Goal: Register for event/course

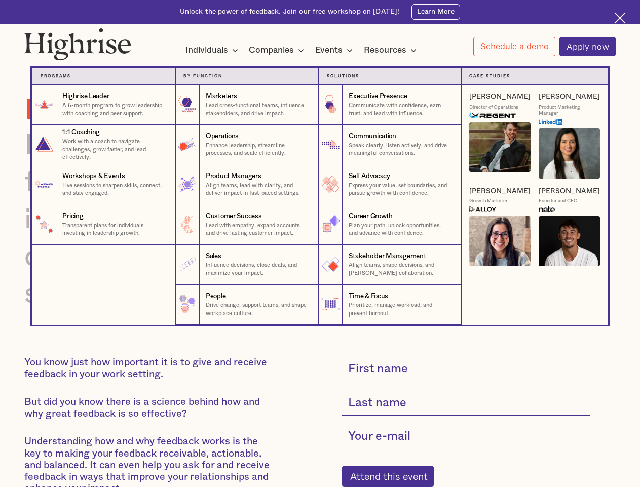
click at [212, 51] on div "Individuals" at bounding box center [207, 50] width 43 height 12
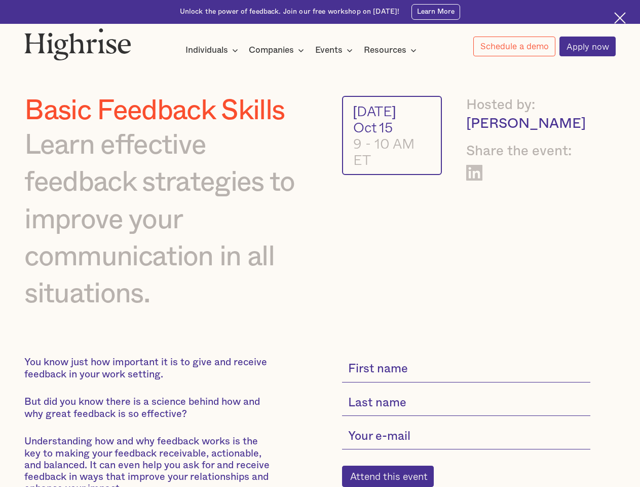
click at [278, 51] on div "Companies" at bounding box center [271, 50] width 45 height 12
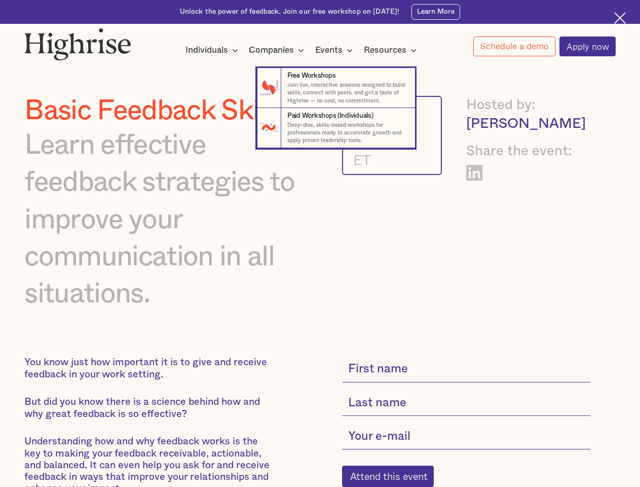
click at [337, 51] on div "Events" at bounding box center [328, 50] width 27 height 12
click at [393, 51] on div "Resources" at bounding box center [385, 50] width 43 height 12
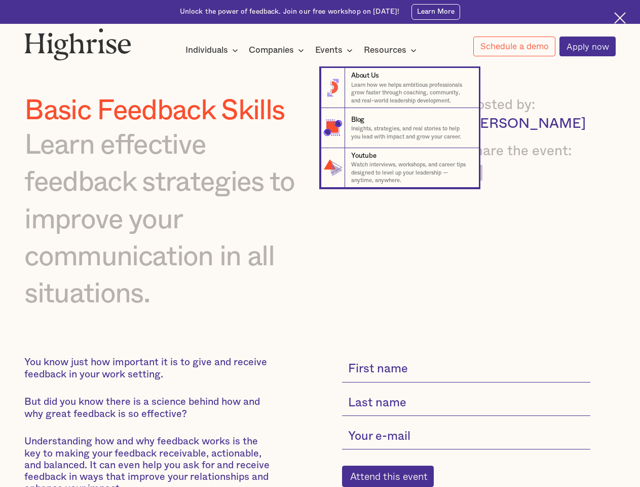
click at [514, 47] on link "Schedule a demo" at bounding box center [515, 47] width 82 height 20
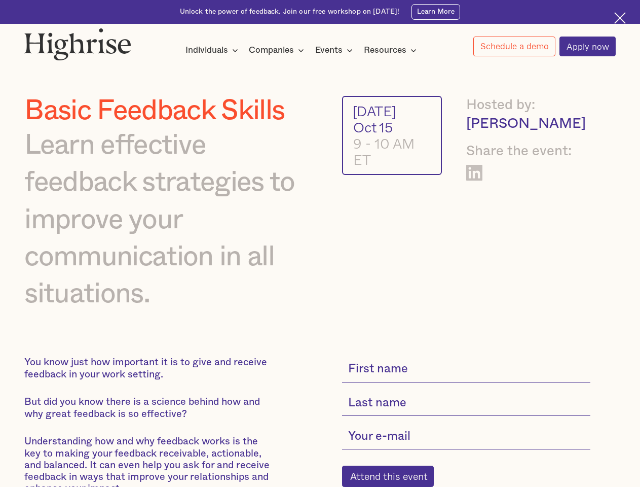
click at [0, 0] on div "Interested in a complimentary coaching session with one of our coaches? Share y…" at bounding box center [0, 0] width 0 height 0
